Goal: Task Accomplishment & Management: Manage account settings

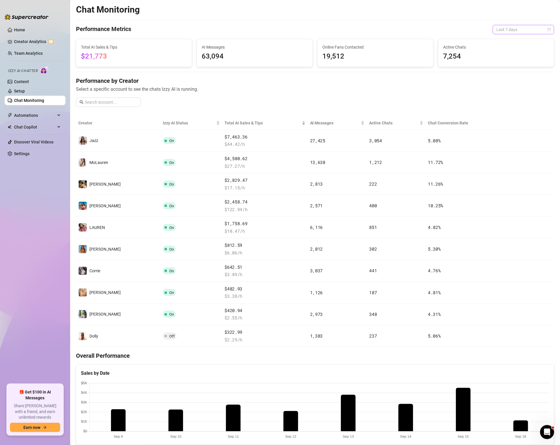
click at [513, 30] on span "Last 7 days" at bounding box center [524, 29] width 54 height 9
click at [522, 60] on div "Last 30 days" at bounding box center [524, 60] width 52 height 6
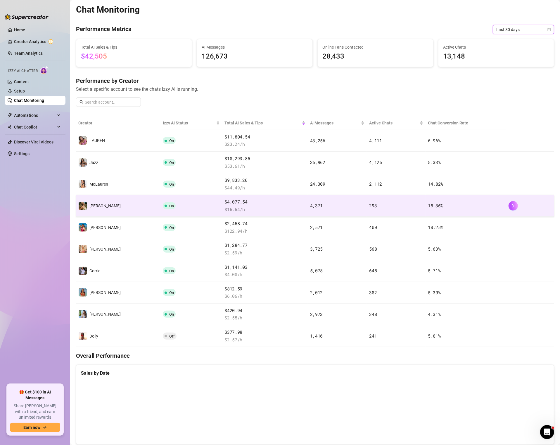
click at [276, 206] on span "$ 16.64 /h" at bounding box center [265, 209] width 81 height 7
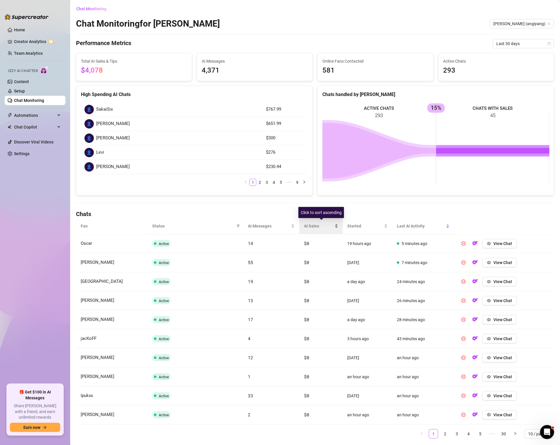
click at [315, 228] on div "AI Sales" at bounding box center [321, 226] width 34 height 6
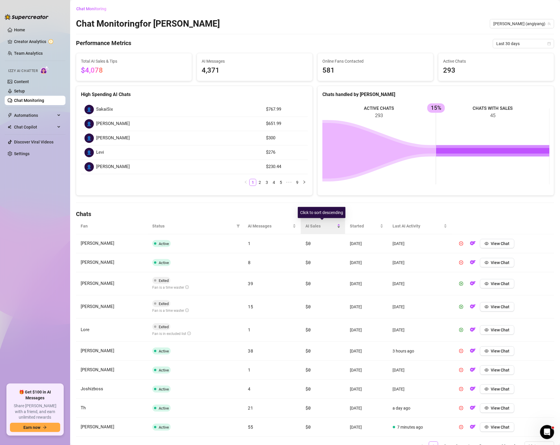
click at [309, 229] on div "AI Sales" at bounding box center [323, 226] width 35 height 6
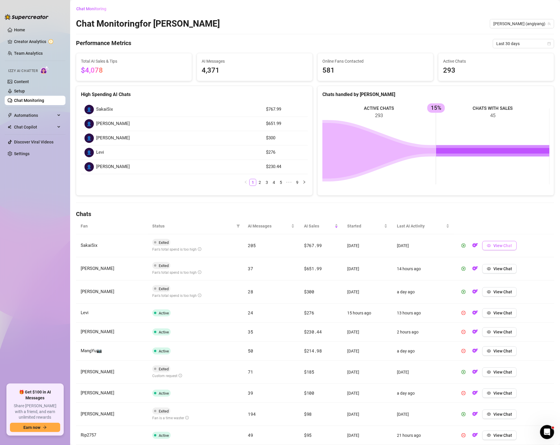
click at [507, 243] on span "View Chat" at bounding box center [503, 245] width 19 height 5
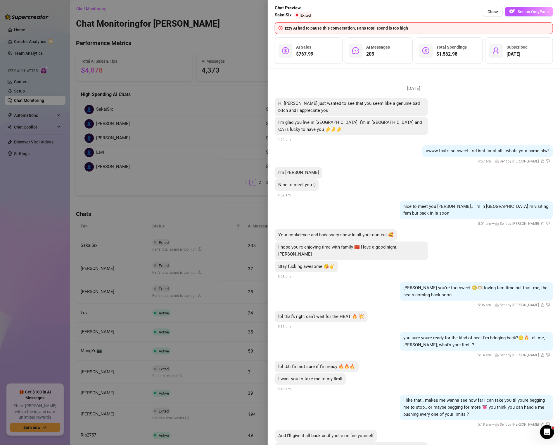
click at [181, 321] on div at bounding box center [280, 222] width 560 height 445
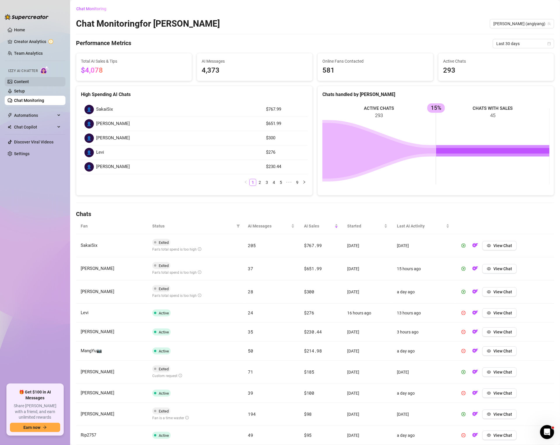
click at [29, 84] on link "Content" at bounding box center [21, 81] width 15 height 5
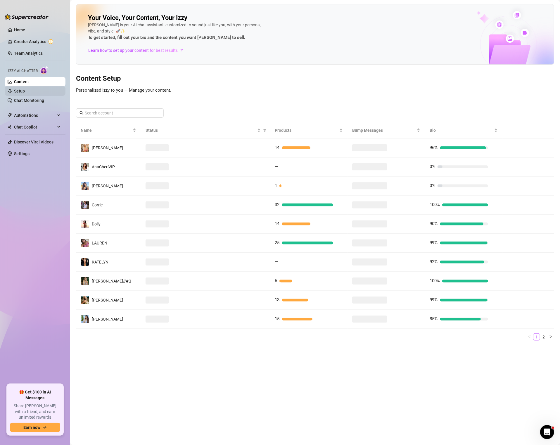
click at [25, 92] on link "Setup" at bounding box center [19, 91] width 11 height 5
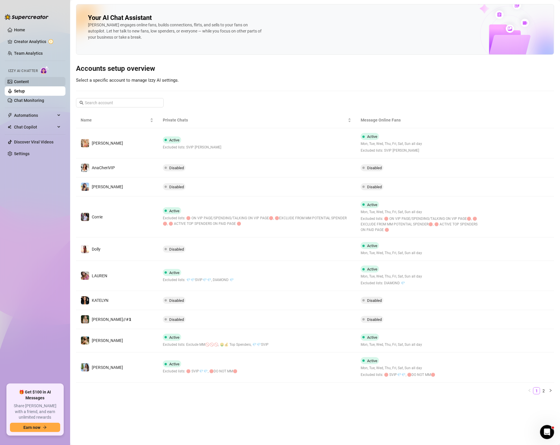
click at [29, 83] on link "Content" at bounding box center [21, 81] width 15 height 5
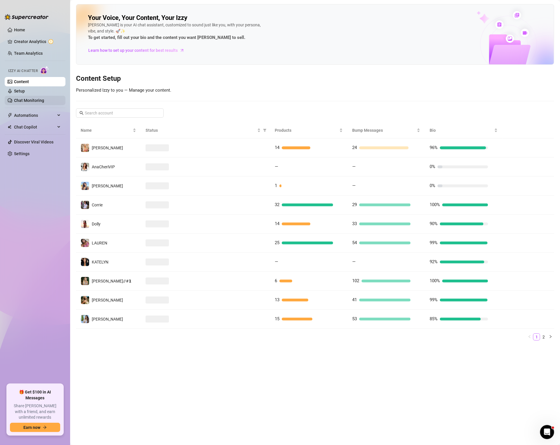
click at [29, 102] on link "Chat Monitoring" at bounding box center [29, 100] width 30 height 5
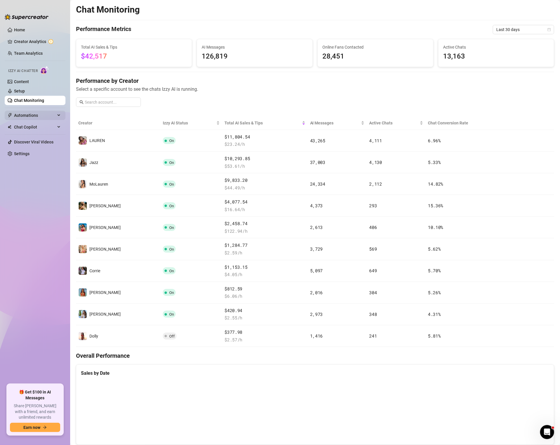
click at [26, 114] on span "Automations" at bounding box center [35, 115] width 42 height 9
